Goal: Find specific page/section: Find specific page/section

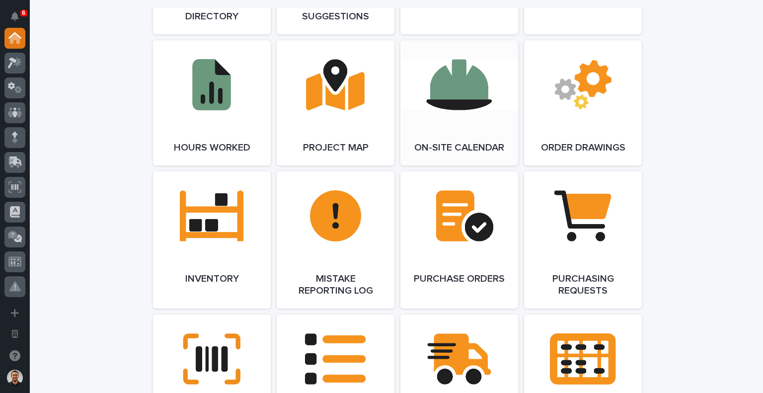
scroll to position [1043, 0]
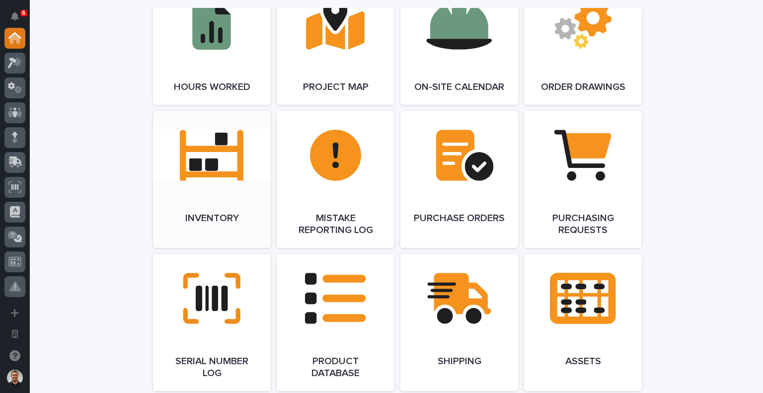
click at [189, 176] on link "Open Link" at bounding box center [212, 179] width 118 height 137
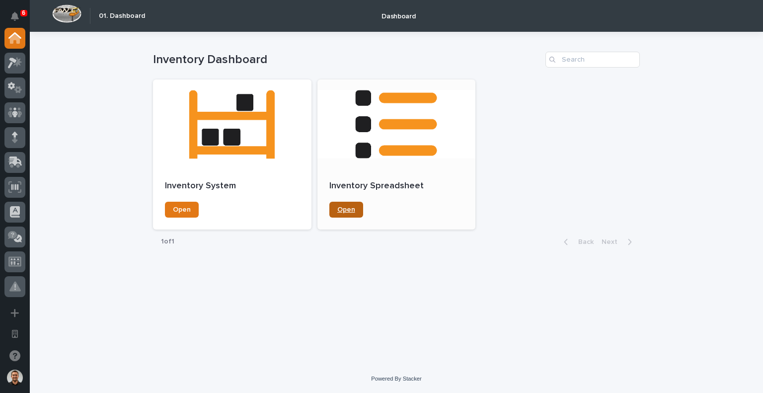
click at [337, 213] on link "Open" at bounding box center [346, 210] width 34 height 16
